Goal: Check status: Check status

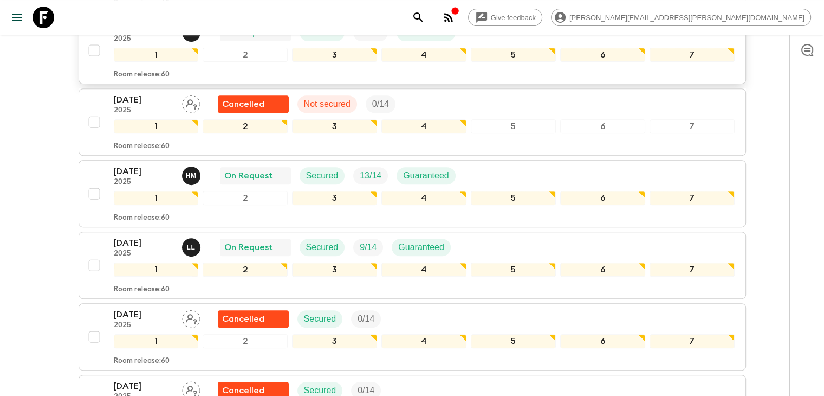
scroll to position [434, 0]
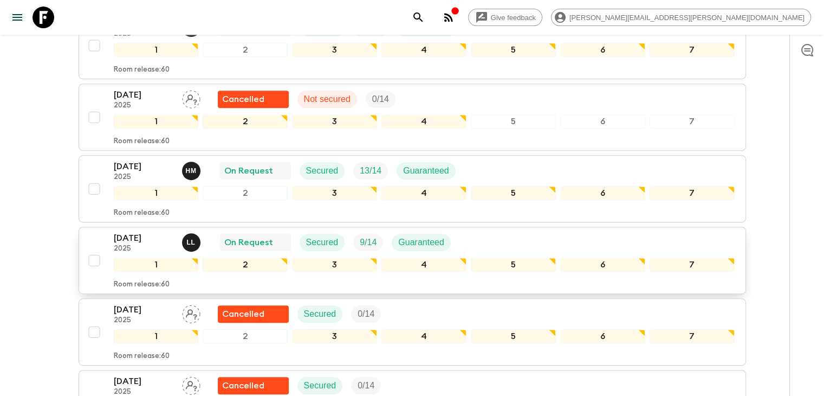
click at [154, 238] on p "[DATE]" at bounding box center [144, 237] width 60 height 13
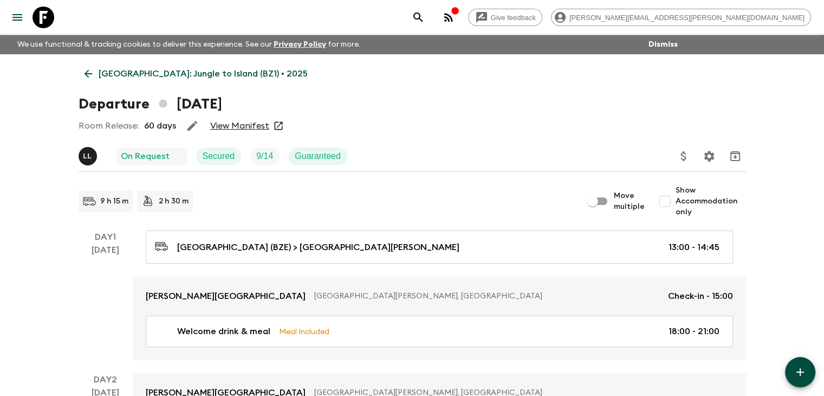
click at [241, 125] on link "View Manifest" at bounding box center [239, 125] width 59 height 11
click at [89, 71] on icon at bounding box center [88, 74] width 12 height 12
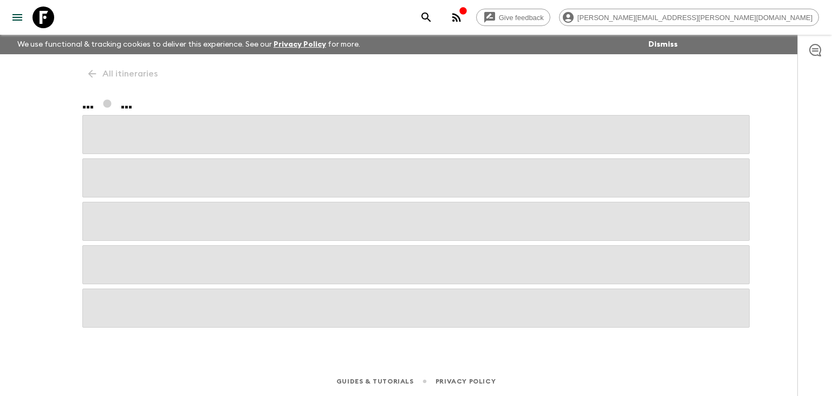
click at [89, 71] on div "All itineraries ... ..." at bounding box center [416, 195] width 694 height 282
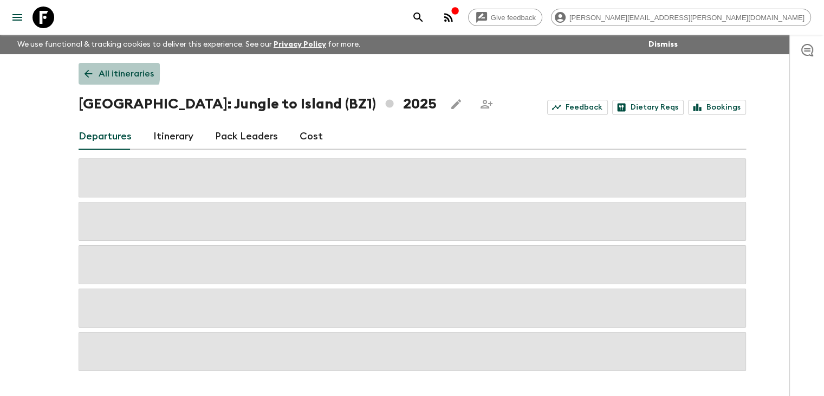
click at [89, 71] on icon at bounding box center [88, 74] width 12 height 12
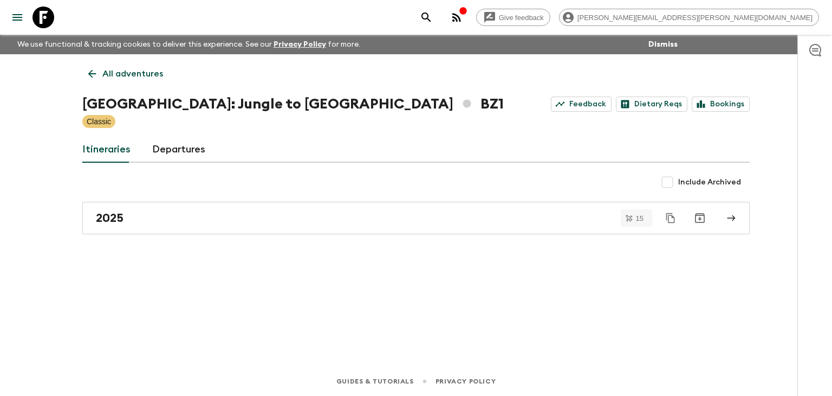
click at [95, 69] on icon at bounding box center [92, 74] width 12 height 12
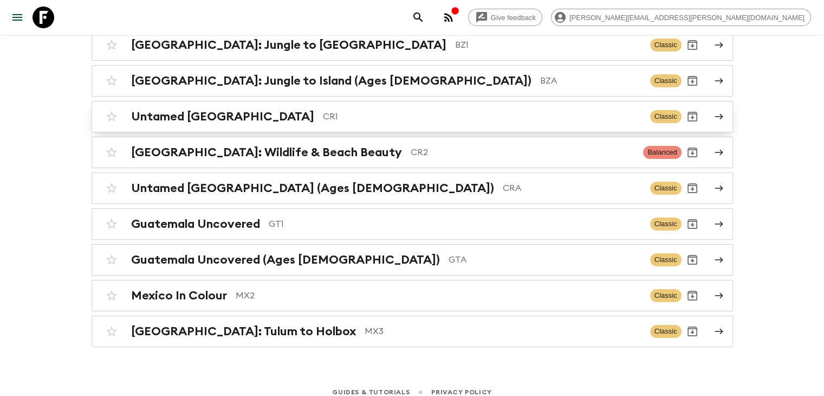
scroll to position [139, 0]
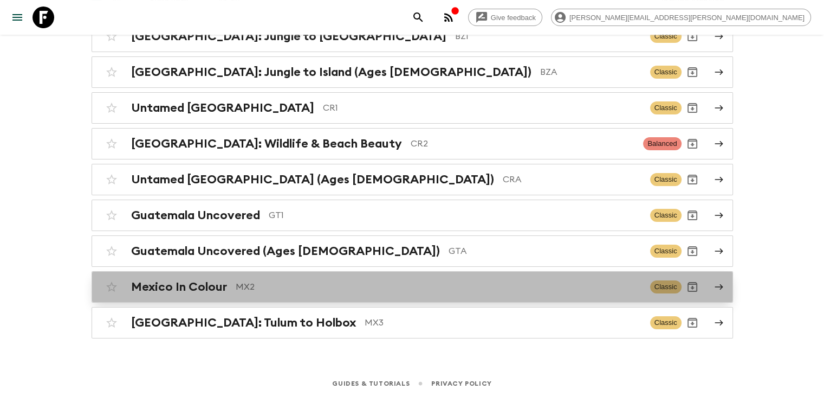
click at [253, 283] on p "MX2" at bounding box center [439, 286] width 406 height 13
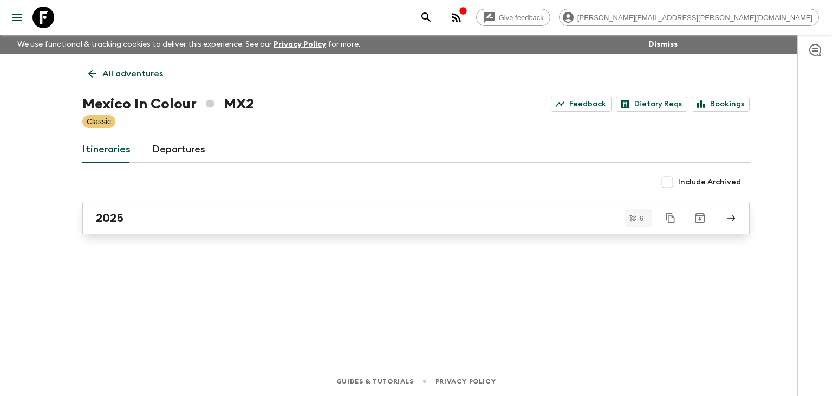
click at [137, 217] on div "2025" at bounding box center [406, 218] width 620 height 14
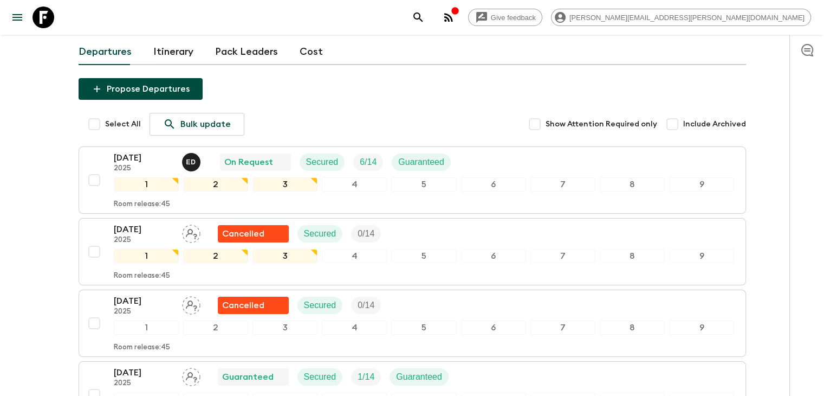
scroll to position [54, 0]
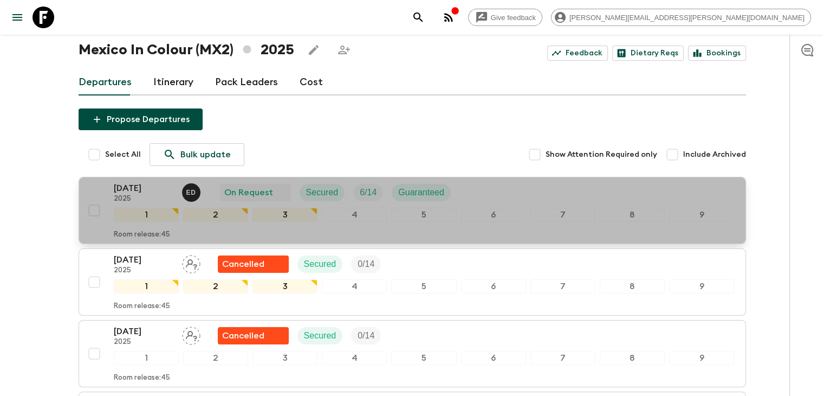
click at [214, 195] on div "[DATE] 2025 E D On Request Secured 6 / 14 Guaranteed" at bounding box center [287, 193] width 346 height 22
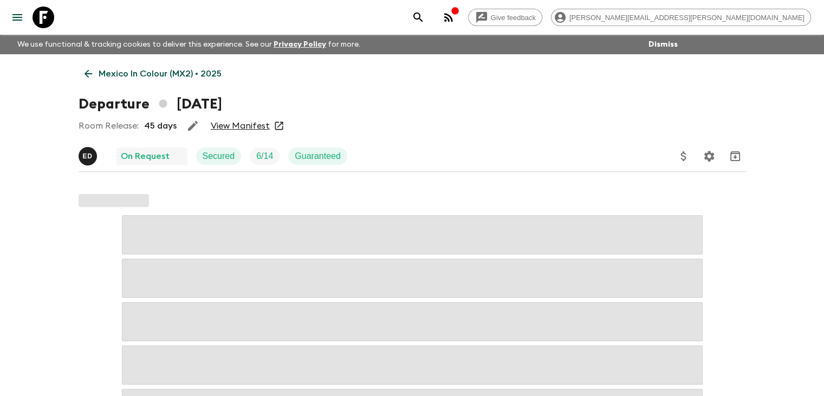
click at [236, 130] on link "View Manifest" at bounding box center [240, 125] width 59 height 11
